Goal: Transaction & Acquisition: Download file/media

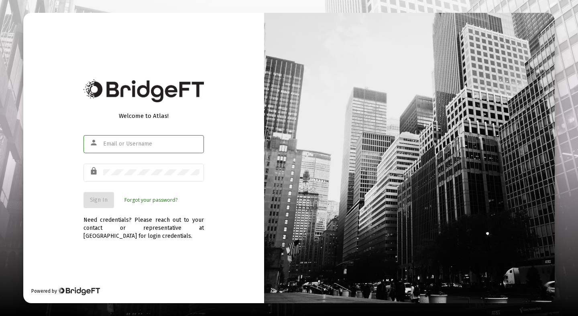
type input "[EMAIL_ADDRESS][DOMAIN_NAME]"
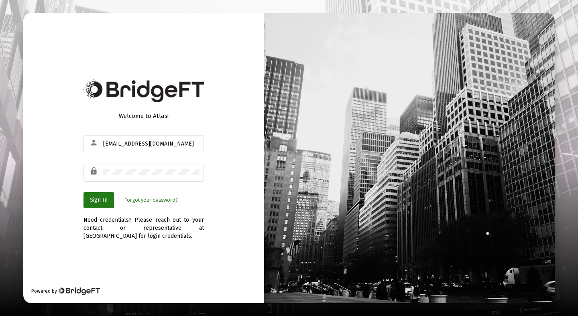
click at [103, 200] on span "Sign In" at bounding box center [99, 200] width 18 height 7
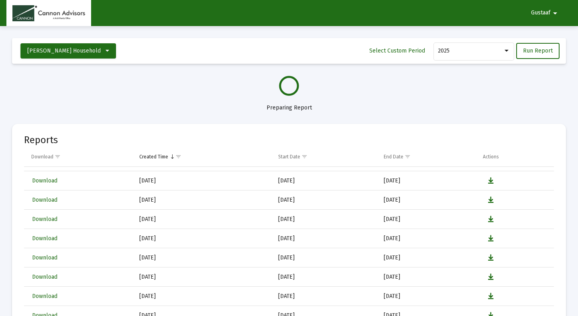
select select "View all"
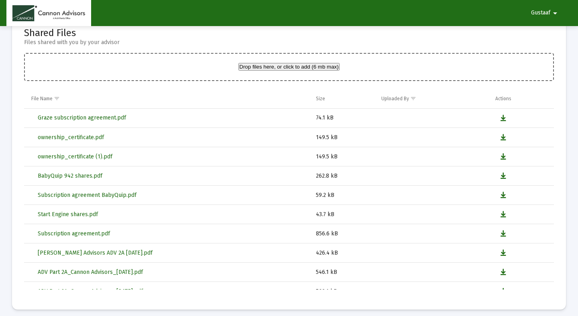
scroll to position [2172, 0]
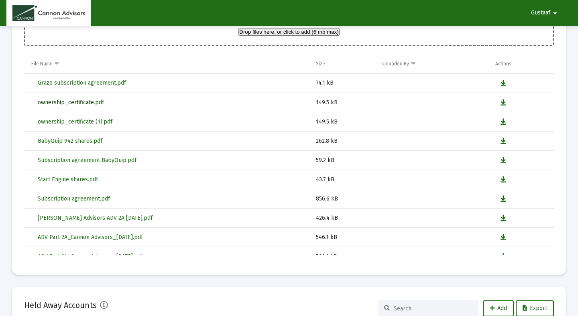
click at [47, 99] on span "ownership_certificate.pdf" at bounding box center [71, 102] width 66 height 7
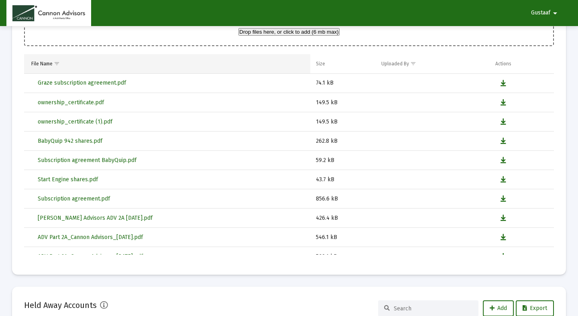
click at [56, 61] on span "Show filter options for column 'File Name'" at bounding box center [57, 64] width 6 height 6
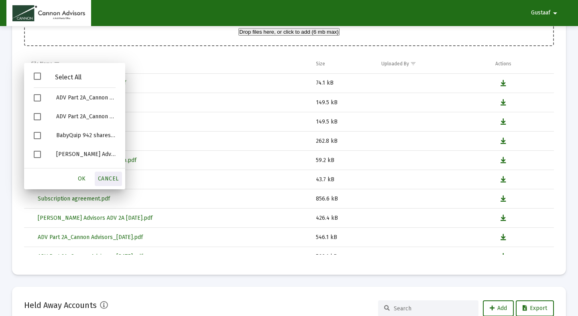
click at [111, 180] on span "Cancel" at bounding box center [108, 178] width 21 height 7
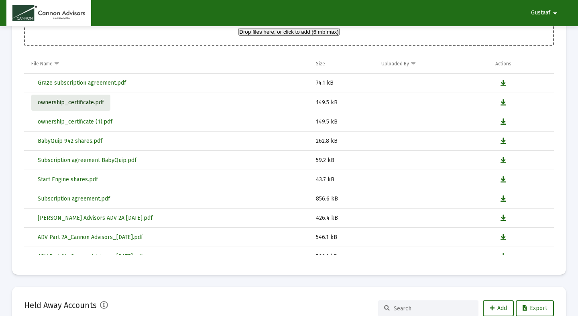
click at [80, 99] on span "ownership_certificate.pdf" at bounding box center [71, 102] width 66 height 7
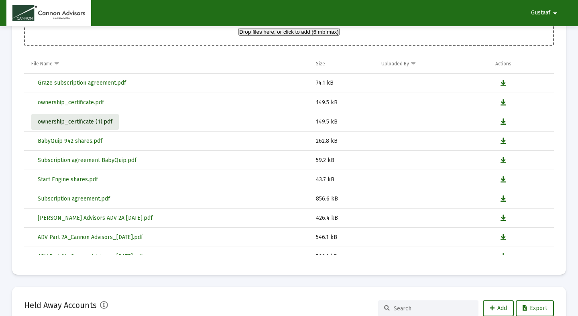
click at [85, 118] on span "ownership_certificate (1).pdf" at bounding box center [75, 121] width 75 height 7
click at [99, 118] on span "ownership_certificate (1).pdf" at bounding box center [75, 121] width 75 height 7
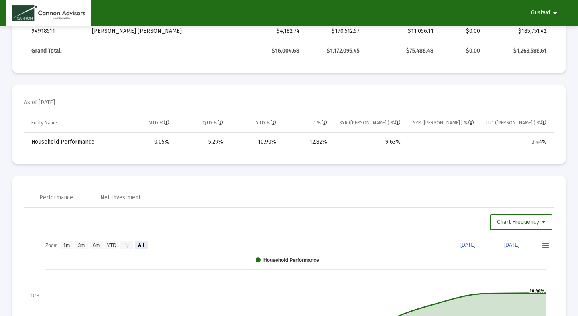
scroll to position [0, 0]
